Goal: Transaction & Acquisition: Purchase product/service

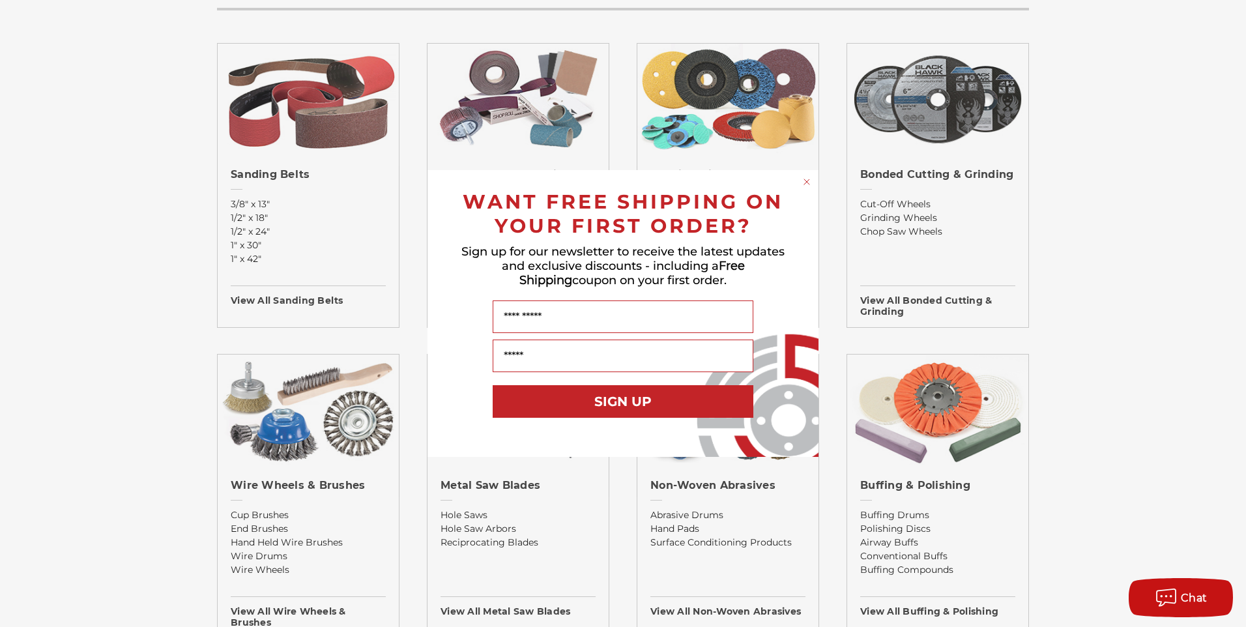
click at [808, 180] on circle "Close dialog" at bounding box center [807, 182] width 12 height 12
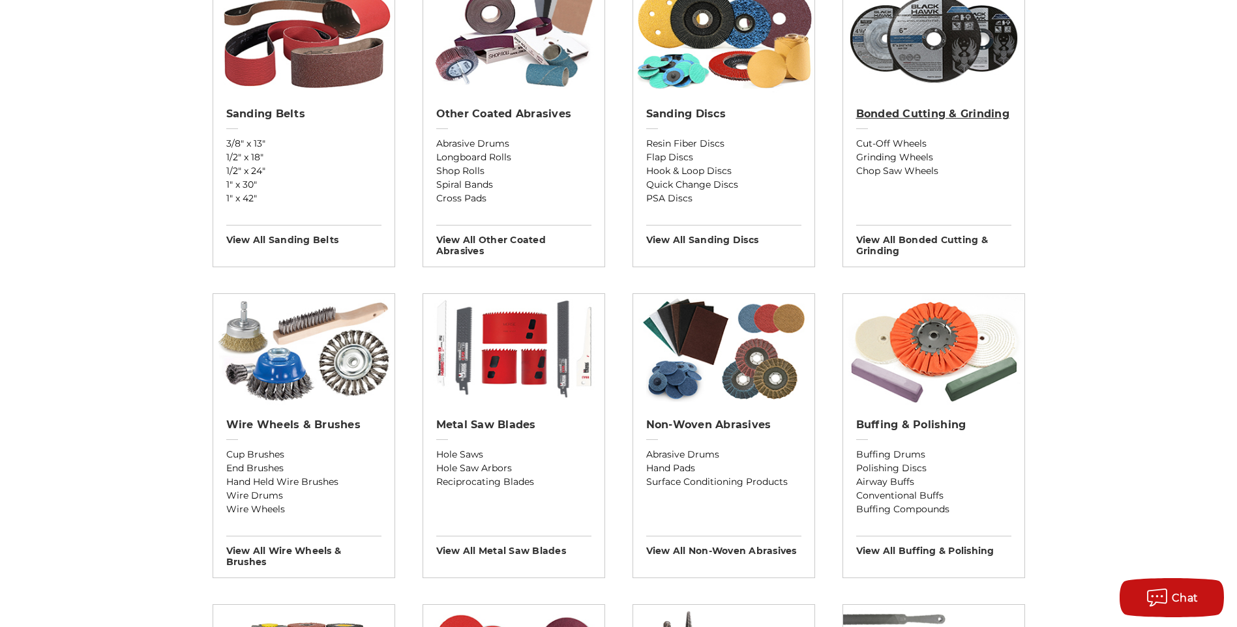
scroll to position [587, 0]
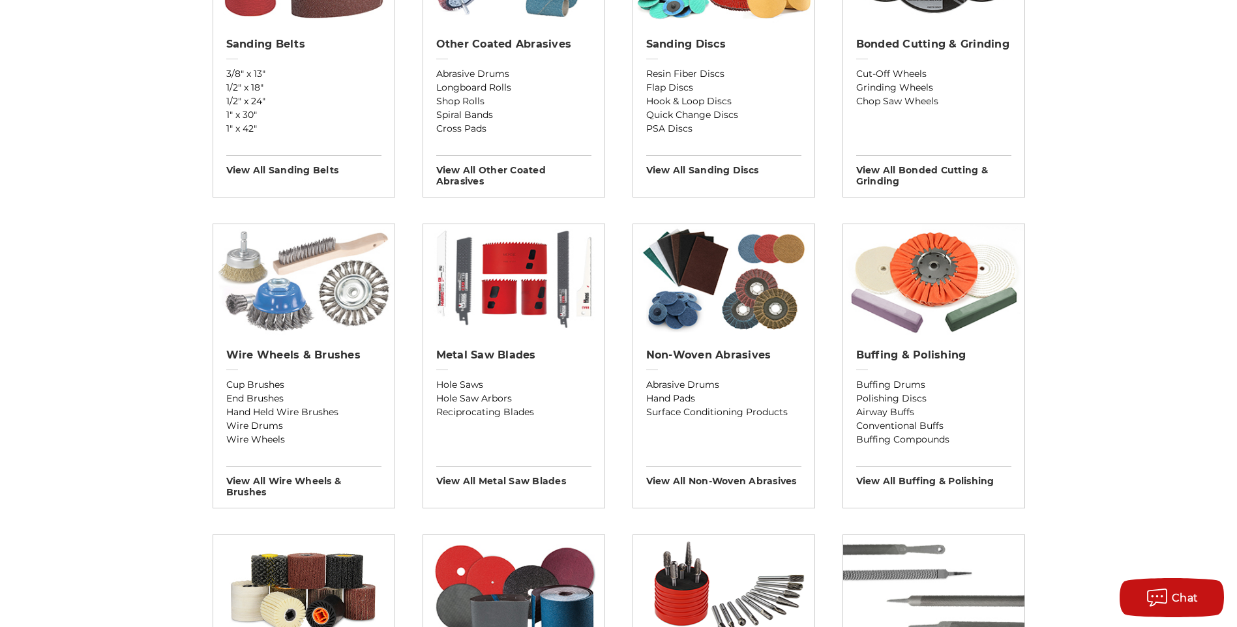
click at [355, 306] on img at bounding box center [303, 279] width 181 height 111
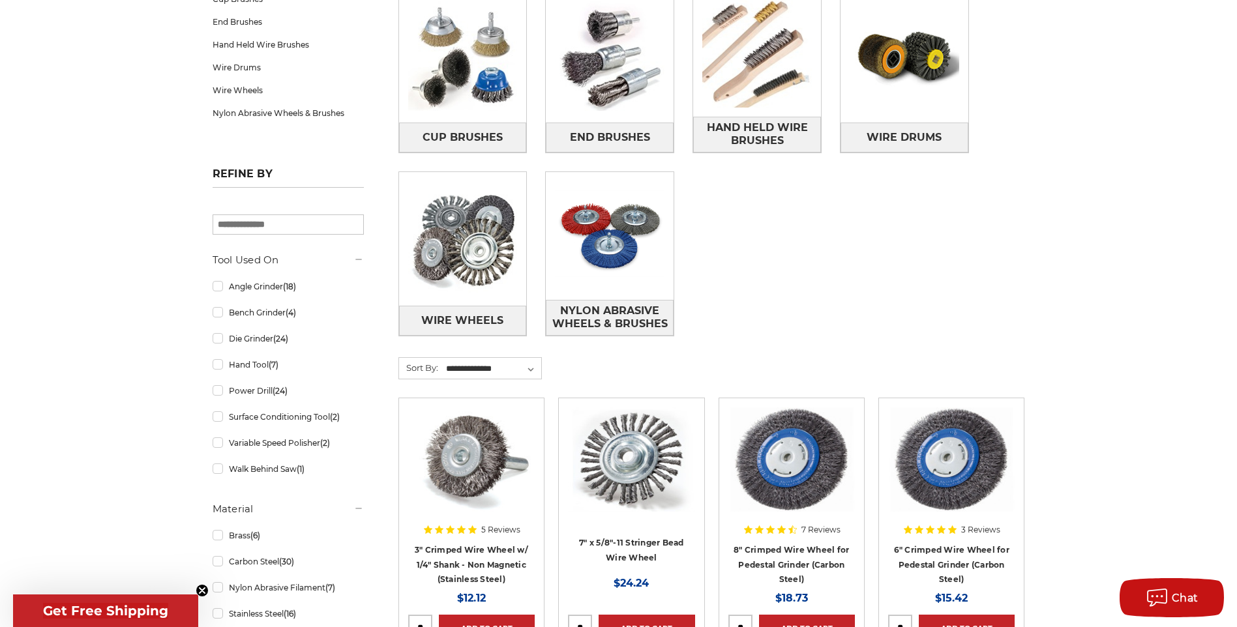
scroll to position [326, 0]
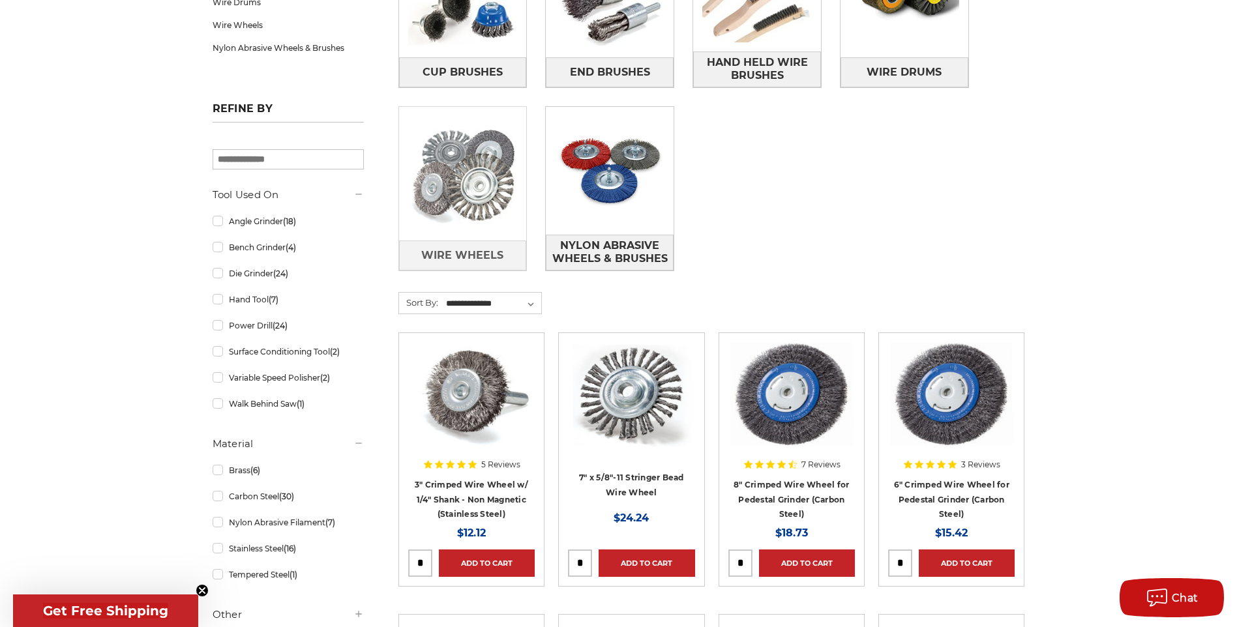
click at [456, 220] on img at bounding box center [463, 174] width 128 height 128
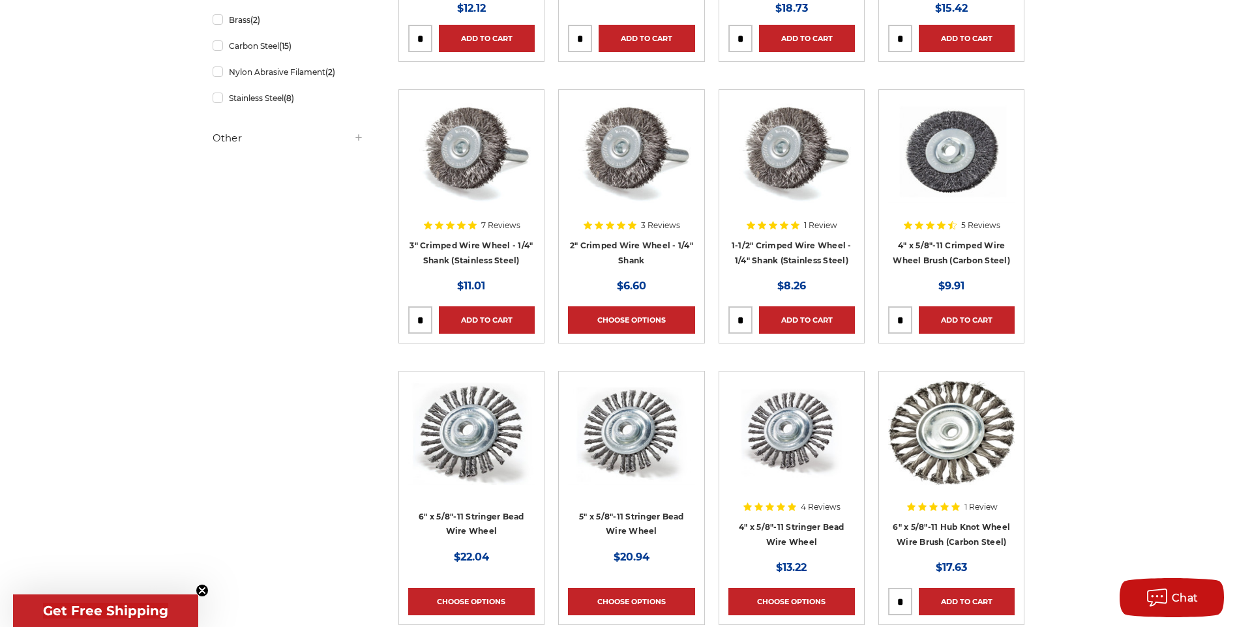
scroll to position [521, 0]
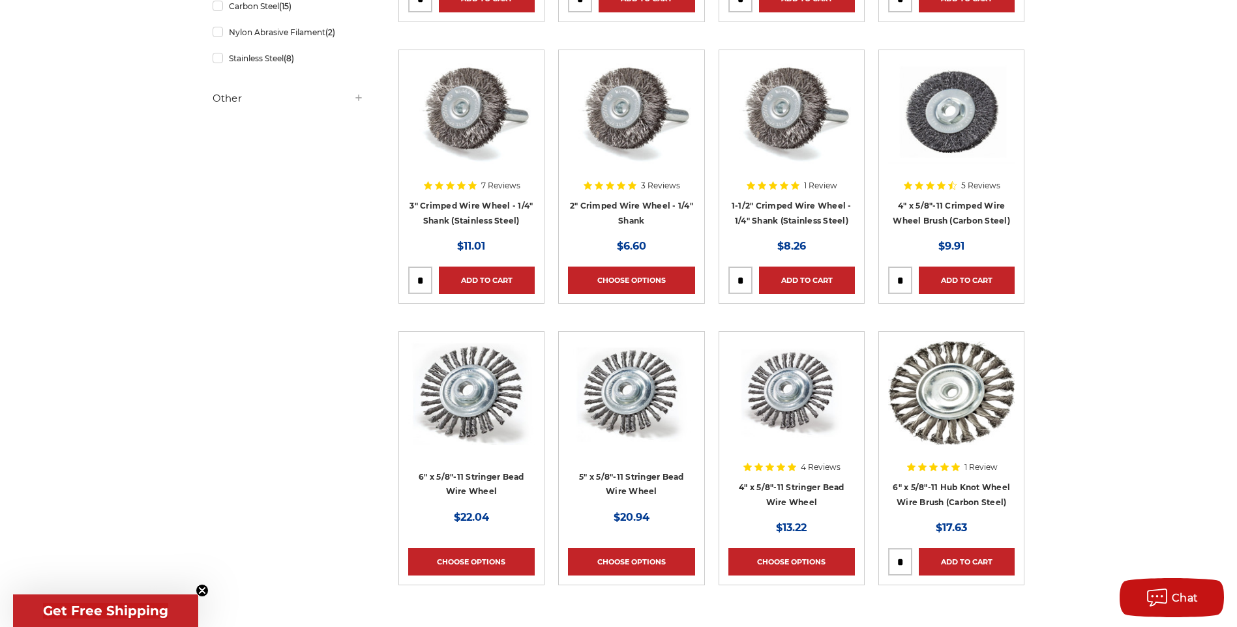
click at [630, 394] on img at bounding box center [631, 393] width 126 height 104
